Goal: Task Accomplishment & Management: Complete application form

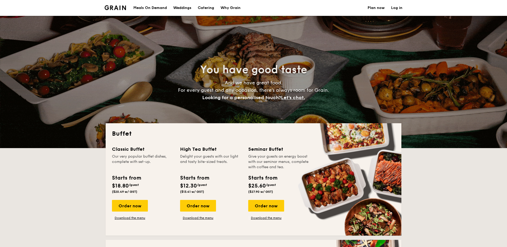
select select
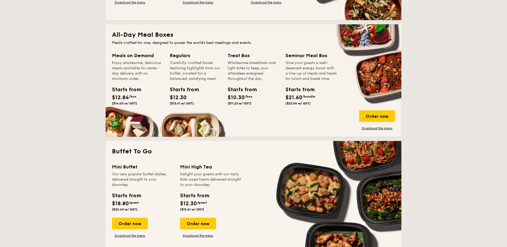
scroll to position [216, 0]
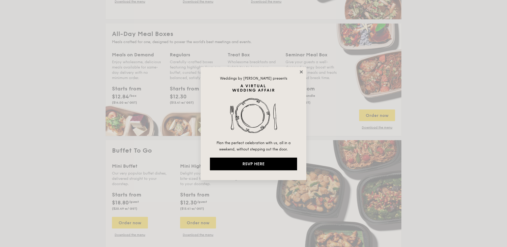
click at [300, 72] on icon at bounding box center [301, 71] width 5 height 5
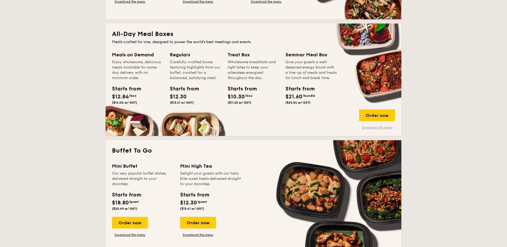
click at [385, 127] on link "Download the menu" at bounding box center [377, 127] width 36 height 4
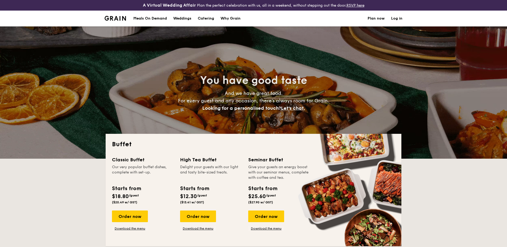
click at [115, 18] on img at bounding box center [115, 18] width 21 height 5
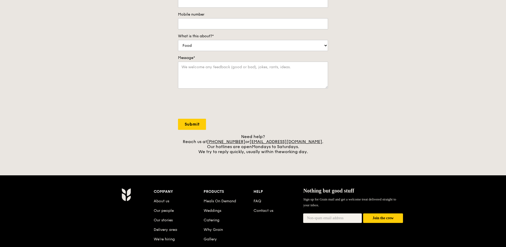
scroll to position [105, 0]
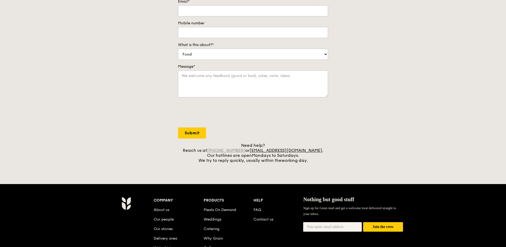
click at [229, 149] on link "[PHONE_NUMBER]" at bounding box center [226, 150] width 38 height 5
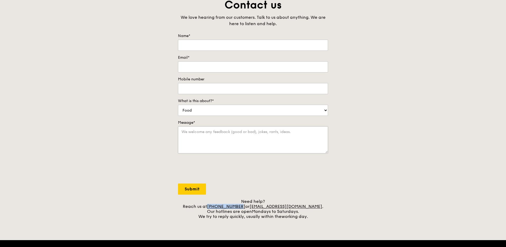
scroll to position [33, 0]
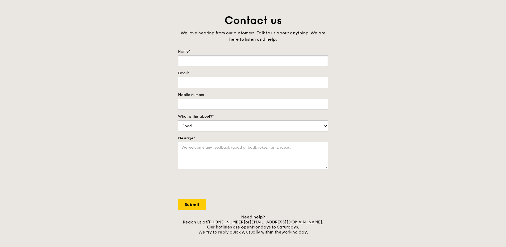
click at [280, 64] on input "Name*" at bounding box center [253, 60] width 150 height 11
type input "[PERSON_NAME]"
type input "J"
type input "[PERSON_NAME][EMAIL_ADDRESS][DOMAIN_NAME]"
click at [276, 97] on div "Mobile number" at bounding box center [253, 100] width 150 height 17
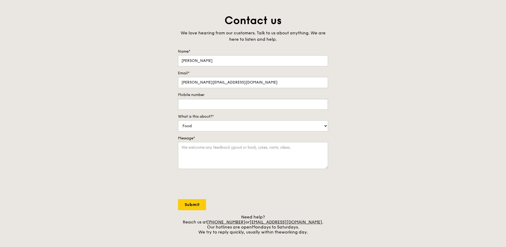
click at [280, 100] on input "Mobile number" at bounding box center [253, 103] width 150 height 11
type input "87973621"
click at [282, 126] on select "Food Service Billing/Payment Catering Others" at bounding box center [253, 125] width 150 height 11
click at [263, 153] on textarea "Message*" at bounding box center [253, 155] width 150 height 27
type textarea "U"
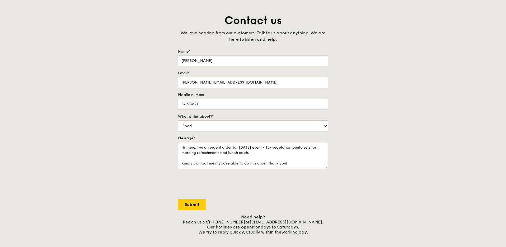
click at [295, 154] on textarea "Hi there, I've an urgent order for [DATE] event - 15x vegetarian bento sets for…" at bounding box center [253, 155] width 150 height 27
type textarea "Hi there, I've an urgent order for [DATE] event - 15x vegetarian bento sets for…"
click at [200, 204] on input "Submit" at bounding box center [192, 204] width 28 height 11
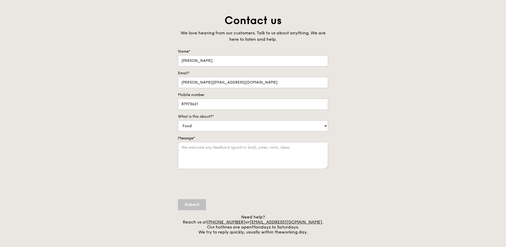
scroll to position [0, 0]
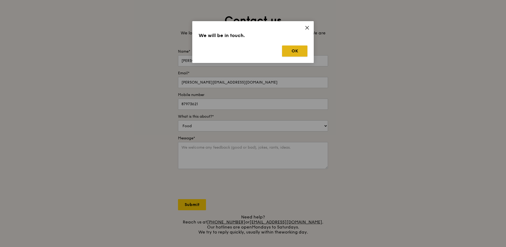
click at [288, 48] on button "OK" at bounding box center [294, 50] width 25 height 11
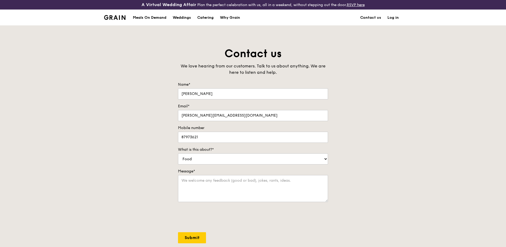
scroll to position [198, 0]
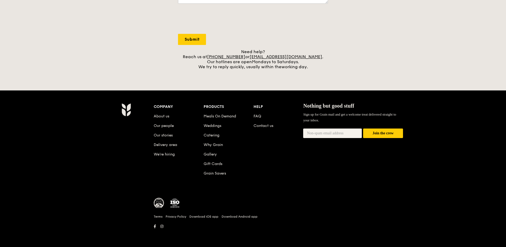
click at [215, 138] on li "Catering" at bounding box center [228, 134] width 50 height 10
click at [215, 137] on link "Catering" at bounding box center [211, 135] width 16 height 4
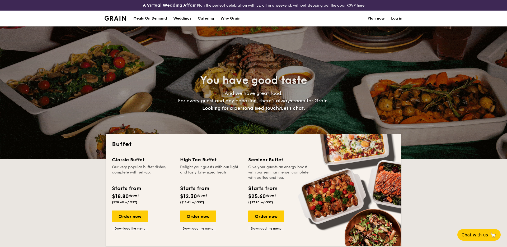
select select
